Goal: Task Accomplishment & Management: Complete application form

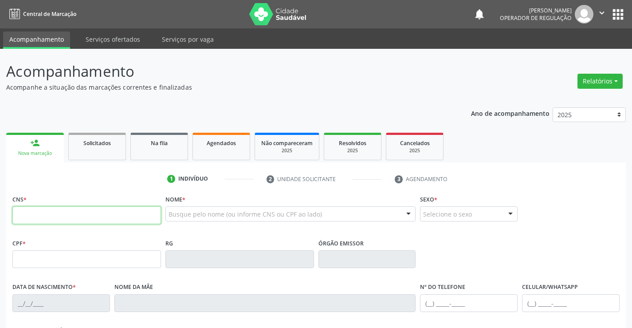
drag, startPoint x: 51, startPoint y: 218, endPoint x: 58, endPoint y: 214, distance: 8.1
click at [58, 214] on input "text" at bounding box center [86, 215] width 149 height 18
type input "700 2059 4235 7725"
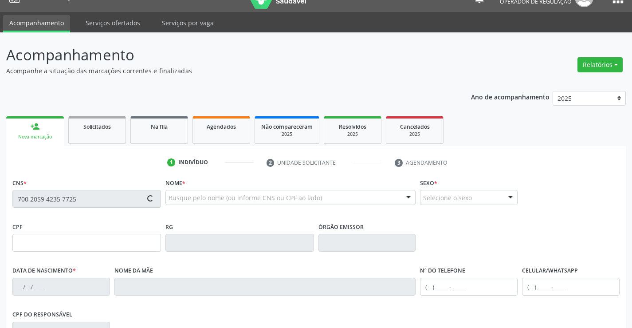
type input "432.664.105-30"
type input "0466584083"
type input "[DATE]"
type input "[PHONE_NUMBER]"
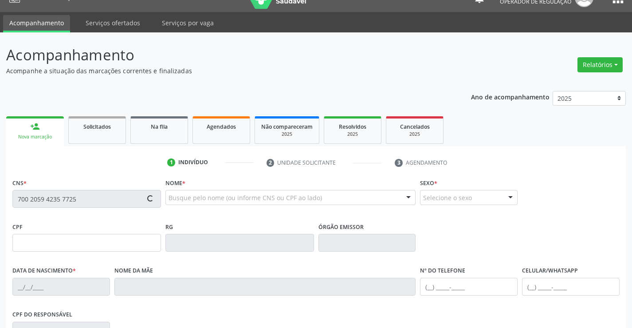
type input "SN"
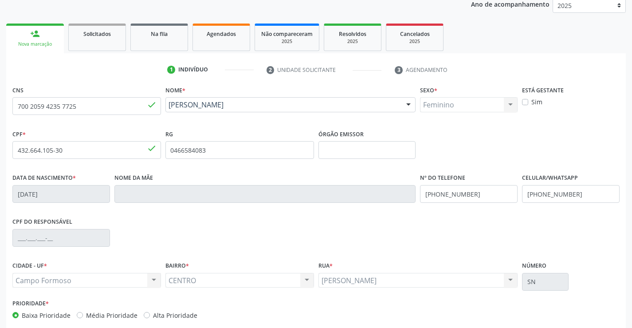
scroll to position [153, 0]
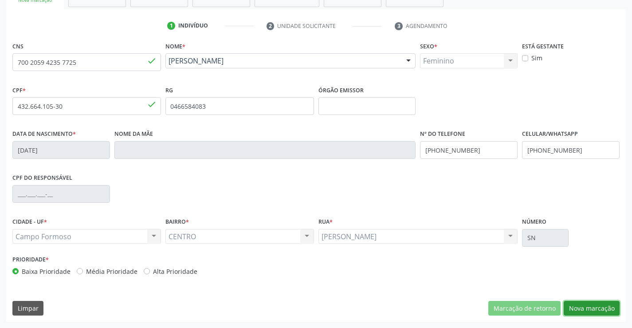
click at [594, 313] on button "Nova marcação" at bounding box center [592, 308] width 56 height 15
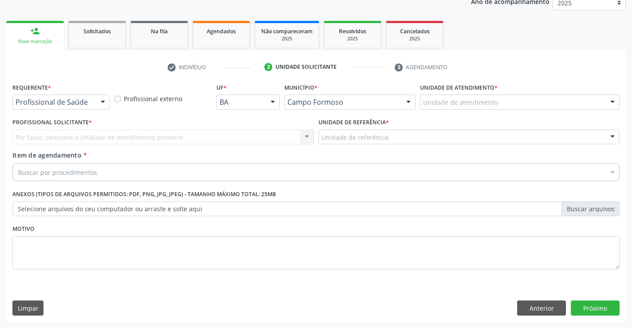
scroll to position [112, 0]
drag, startPoint x: 84, startPoint y: 100, endPoint x: 80, endPoint y: 125, distance: 25.7
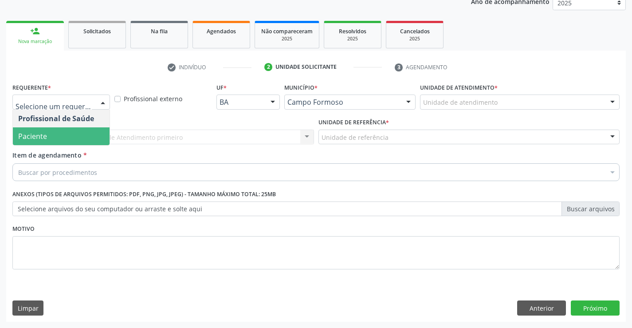
click at [58, 157] on span "Item de agendamento" at bounding box center [46, 155] width 69 height 8
click at [18, 163] on input "Item de agendamento *" at bounding box center [18, 172] width 0 height 18
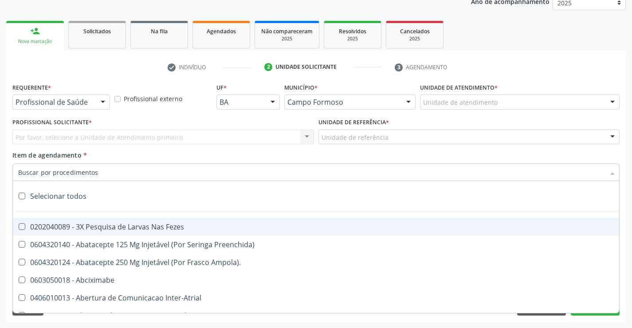
drag, startPoint x: 78, startPoint y: 102, endPoint x: 61, endPoint y: 130, distance: 33.2
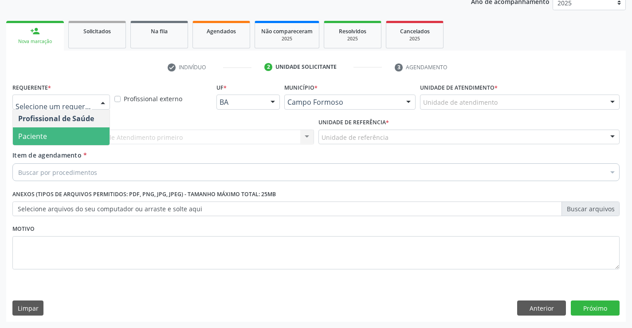
click at [55, 135] on span "Paciente" at bounding box center [61, 136] width 97 height 18
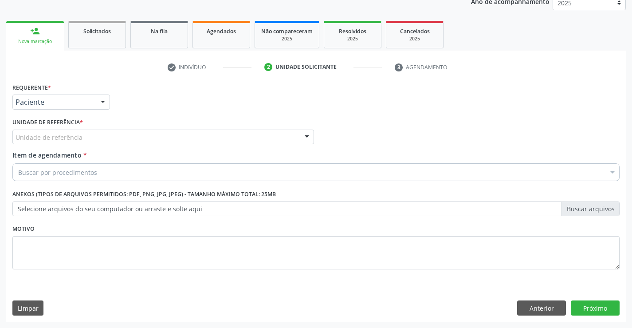
drag, startPoint x: 77, startPoint y: 137, endPoint x: 83, endPoint y: 167, distance: 31.3
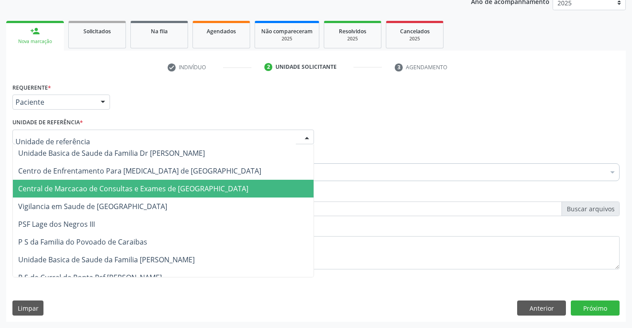
click at [85, 182] on span "Central de Marcacao de Consultas e Exames de [GEOGRAPHIC_DATA]" at bounding box center [163, 189] width 301 height 18
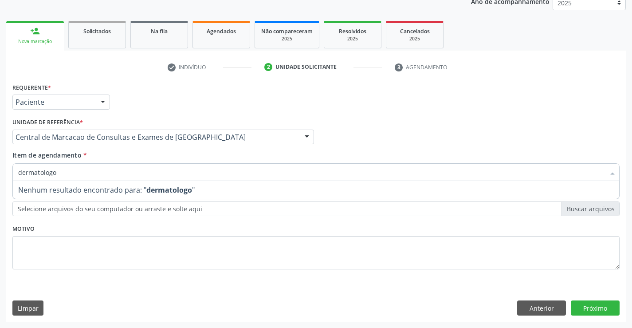
type input "dermatolog"
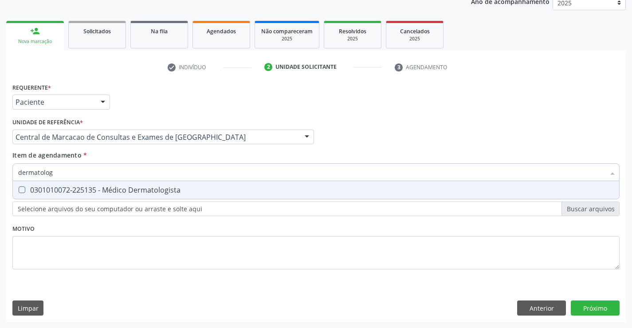
click at [86, 186] on div "0301010072-225135 - Médico Dermatologista" at bounding box center [316, 189] width 596 height 7
checkbox Dermatologista "true"
click at [596, 306] on div "Requerente * Paciente Profissional de Saúde Paciente Nenhum resultado encontrad…" at bounding box center [315, 201] width 619 height 241
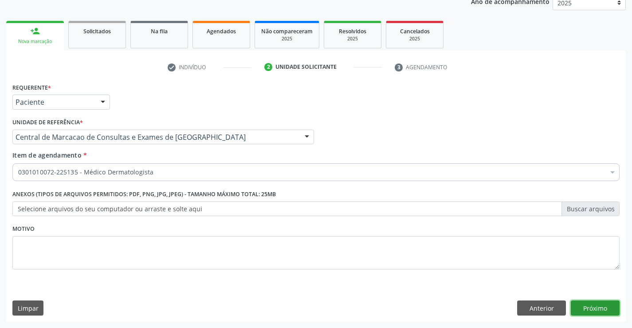
click at [603, 311] on button "Próximo" at bounding box center [595, 307] width 49 height 15
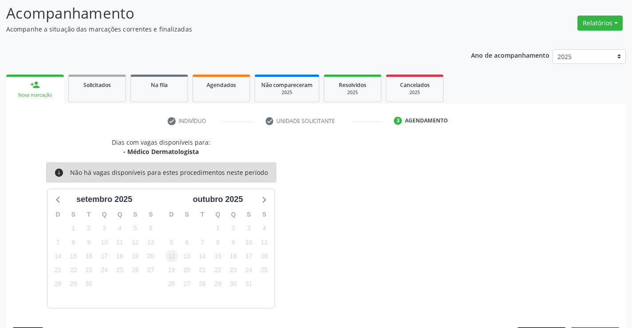
scroll to position [84, 0]
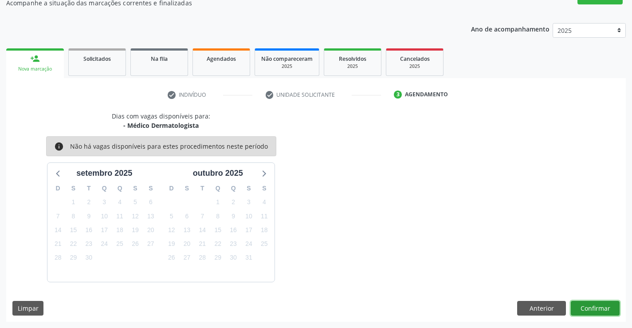
click at [615, 303] on button "Confirmar" at bounding box center [595, 308] width 49 height 15
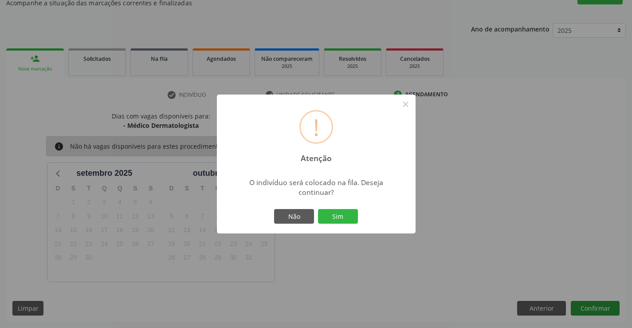
click at [318, 209] on button "Sim" at bounding box center [338, 216] width 40 height 15
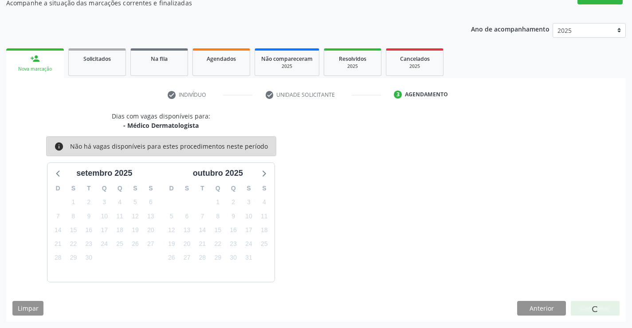
scroll to position [0, 0]
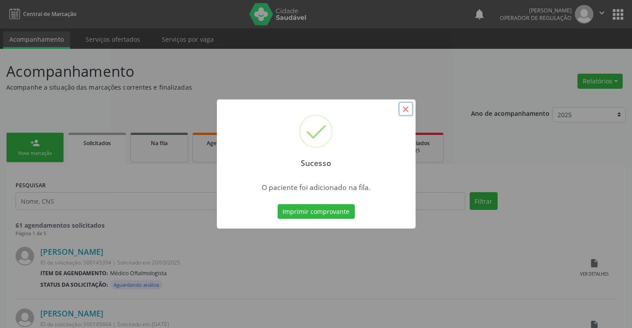
click at [401, 110] on button "×" at bounding box center [405, 109] width 15 height 15
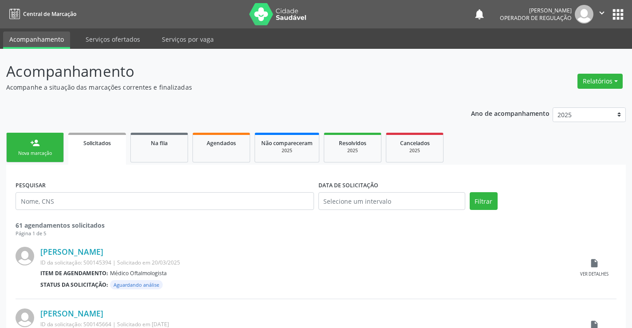
click at [601, 13] on icon "" at bounding box center [602, 13] width 10 height 10
click at [573, 57] on link "Sair" at bounding box center [579, 54] width 61 height 12
